Goal: Information Seeking & Learning: Learn about a topic

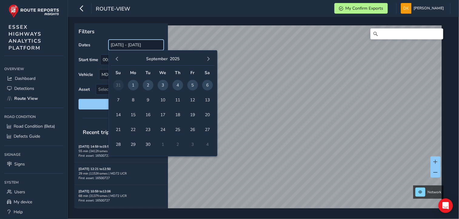
click at [125, 45] on input "[DATE] - [DATE]" at bounding box center [135, 45] width 55 height 11
click at [134, 85] on span "1" at bounding box center [133, 85] width 11 height 11
click at [192, 85] on span "5" at bounding box center [192, 85] width 11 height 11
type input "[DATE] - [DATE]"
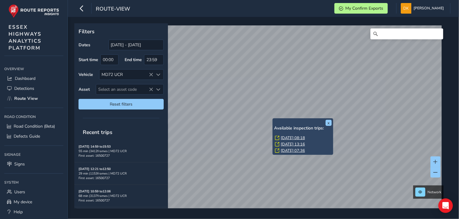
click at [287, 138] on link "[DATE] 08:18" at bounding box center [293, 137] width 24 height 5
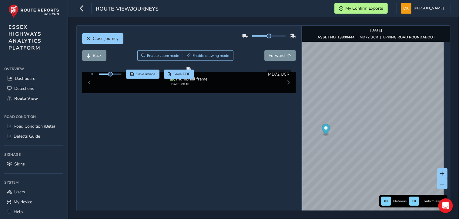
drag, startPoint x: 316, startPoint y: 131, endPoint x: 298, endPoint y: 128, distance: 17.8
click at [301, 128] on div at bounding box center [301, 128] width 1 height 7
click at [149, 74] on span "Save image" at bounding box center [146, 74] width 20 height 5
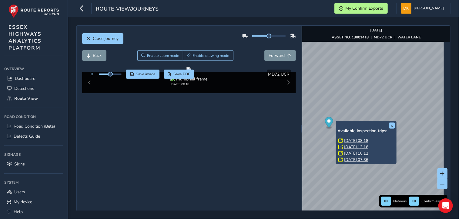
click at [351, 145] on link "[DATE] 13:16" at bounding box center [356, 147] width 24 height 5
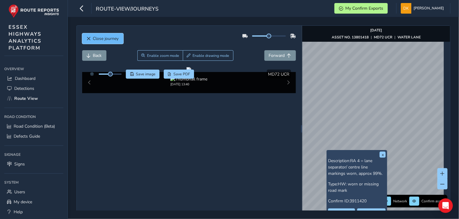
click at [102, 40] on span "Close journey" at bounding box center [106, 39] width 26 height 6
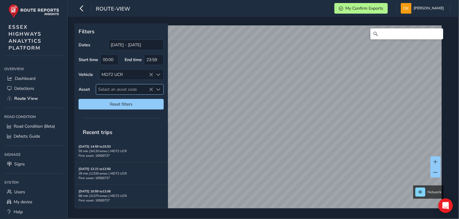
click at [107, 89] on span "Select an asset code" at bounding box center [124, 90] width 57 height 10
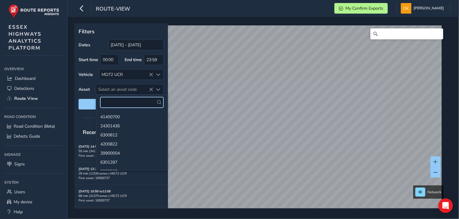
paste input "16500099"
type input "16500099"
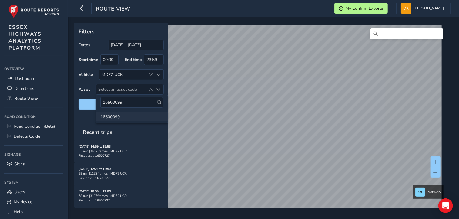
click at [113, 117] on li "16500099" at bounding box center [132, 116] width 72 height 9
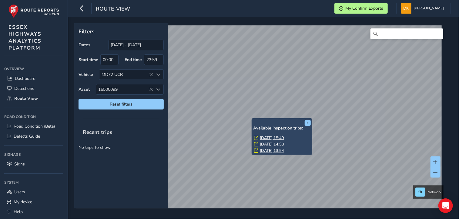
drag, startPoint x: 271, startPoint y: 140, endPoint x: 275, endPoint y: 128, distance: 13.3
click at [275, 128] on div "Available inspection trips: [DATE] 15:49 [DATE] 14:53 [DATE] 13:54" at bounding box center [282, 140] width 58 height 28
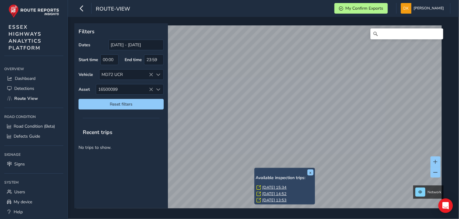
click at [266, 187] on link "[DATE] 15:34" at bounding box center [274, 187] width 24 height 5
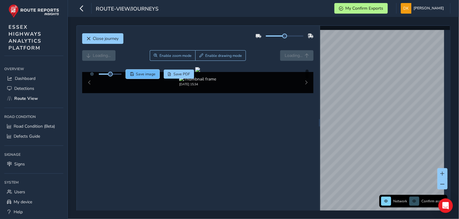
click at [148, 75] on span "Save image" at bounding box center [146, 74] width 20 height 5
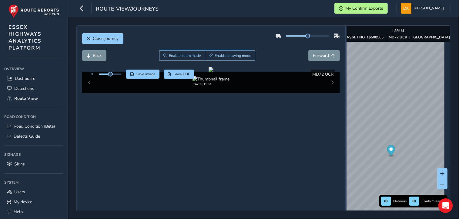
drag, startPoint x: 316, startPoint y: 130, endPoint x: 342, endPoint y: 129, distance: 26.1
click at [345, 129] on div at bounding box center [345, 129] width 1 height 206
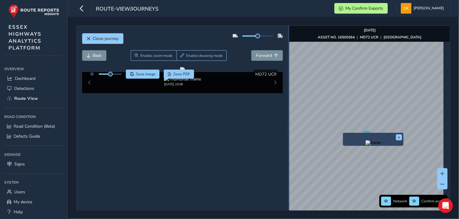
drag, startPoint x: 342, startPoint y: 125, endPoint x: 286, endPoint y: 114, distance: 57.1
click at [288, 114] on div at bounding box center [288, 129] width 1 height 206
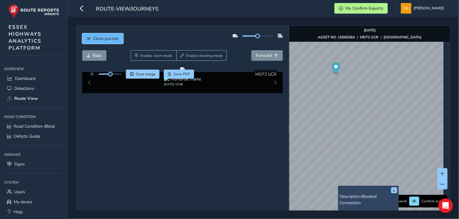
click at [99, 40] on span "Close journey" at bounding box center [106, 39] width 26 height 6
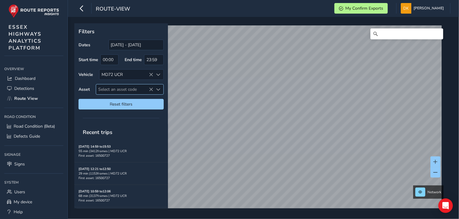
click at [112, 88] on span "Select an asset code" at bounding box center [124, 90] width 57 height 10
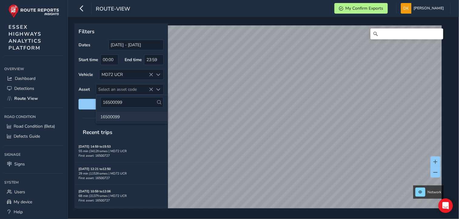
type input "16500099"
click at [112, 118] on li "16500099" at bounding box center [132, 116] width 72 height 9
